Goal: Check status: Check status

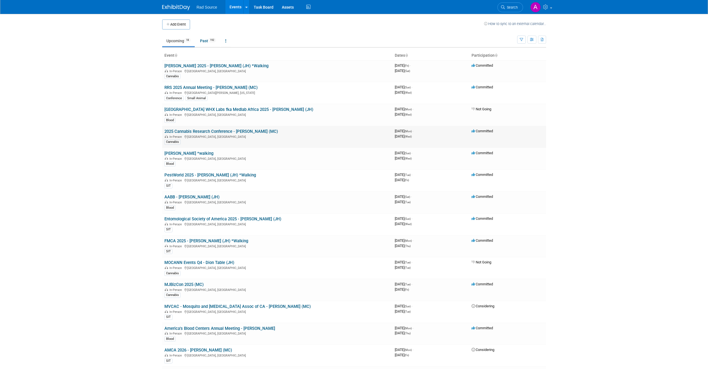
click at [231, 132] on link "2025 Cannabis Research Conference - [PERSON_NAME] (MC)" at bounding box center [220, 131] width 113 height 5
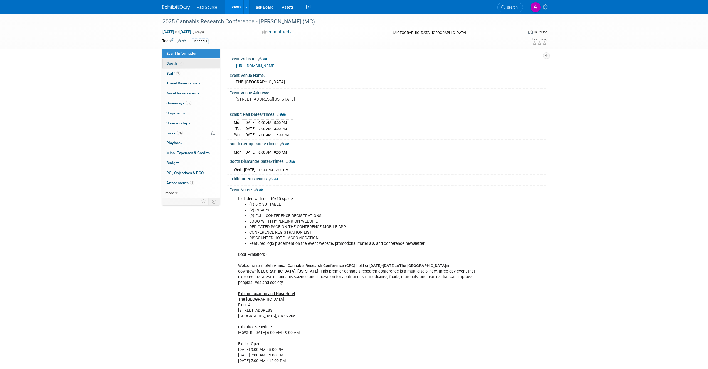
click at [200, 62] on link "Booth" at bounding box center [191, 64] width 58 height 10
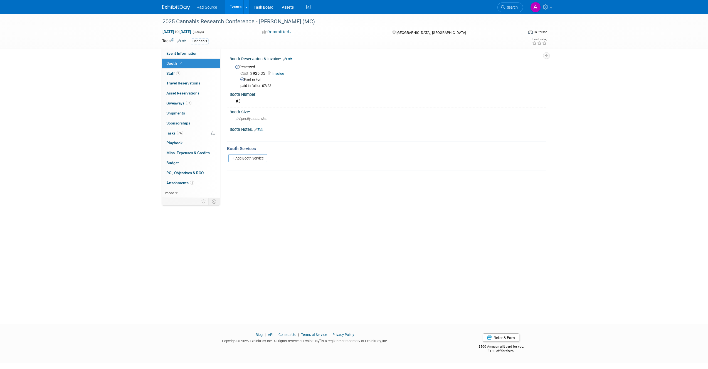
click at [106, 90] on div "2025 Cannabis Research Conference - [PERSON_NAME] (MC) [DATE] to [DATE] (3 days…" at bounding box center [354, 164] width 708 height 300
click at [80, 115] on div "2025 Cannabis Research Conference - [PERSON_NAME] (MC) [DATE] to [DATE] (3 days…" at bounding box center [354, 164] width 708 height 300
